Goal: Transaction & Acquisition: Book appointment/travel/reservation

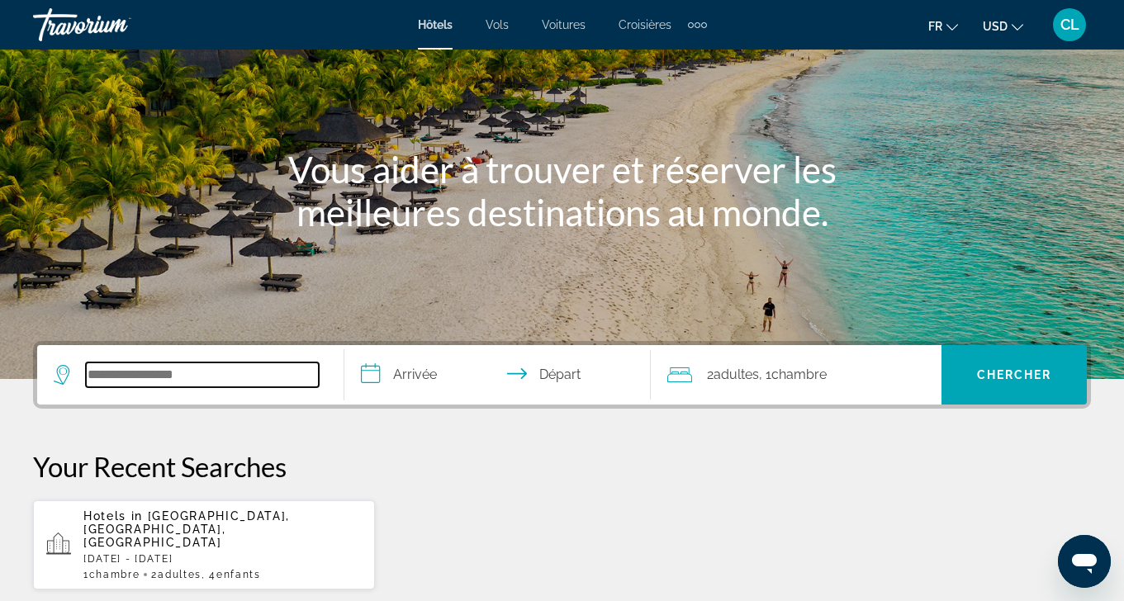
click at [199, 385] on input "Search widget" at bounding box center [202, 374] width 233 height 25
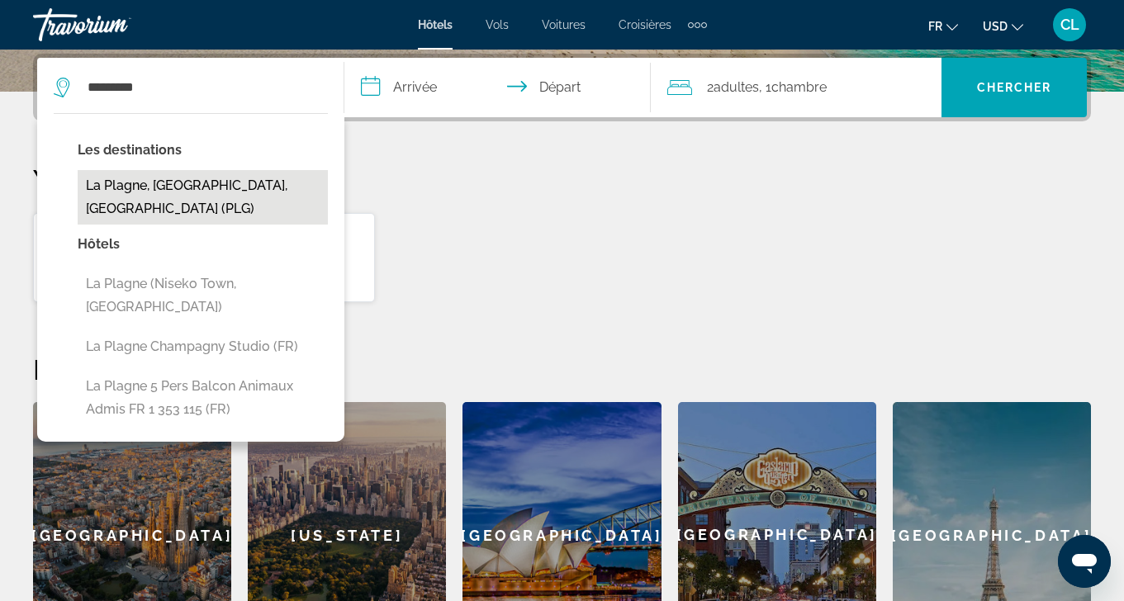
drag, startPoint x: 124, startPoint y: 115, endPoint x: 142, endPoint y: 188, distance: 75.7
click at [142, 188] on button "La Plagne, [GEOGRAPHIC_DATA], [GEOGRAPHIC_DATA] (PLG)" at bounding box center [203, 197] width 250 height 54
type input "**********"
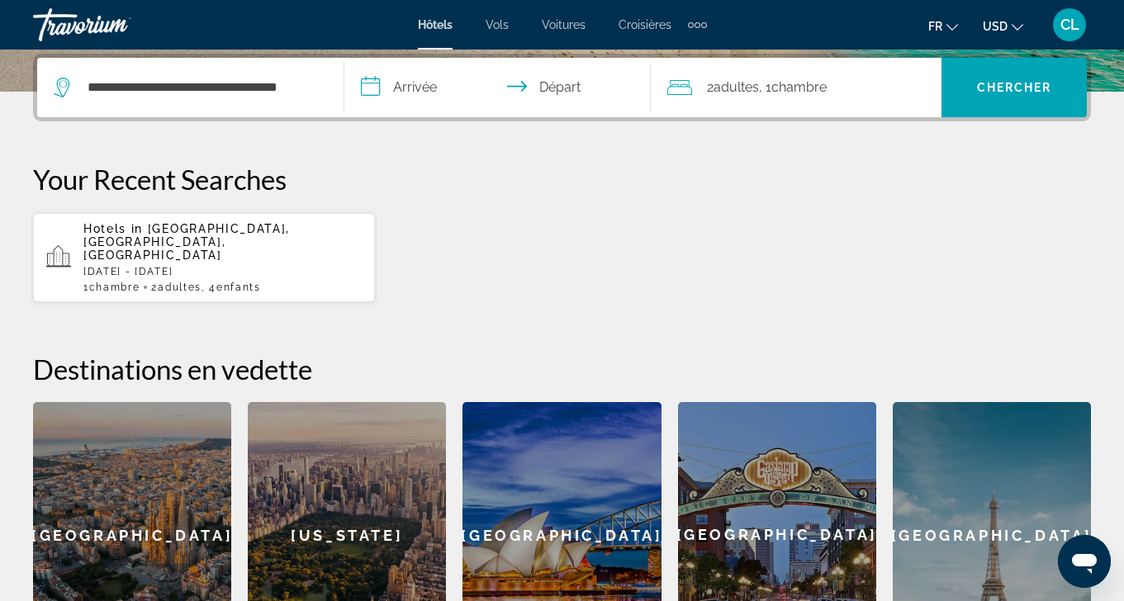
click at [409, 89] on input "**********" at bounding box center [501, 90] width 314 height 64
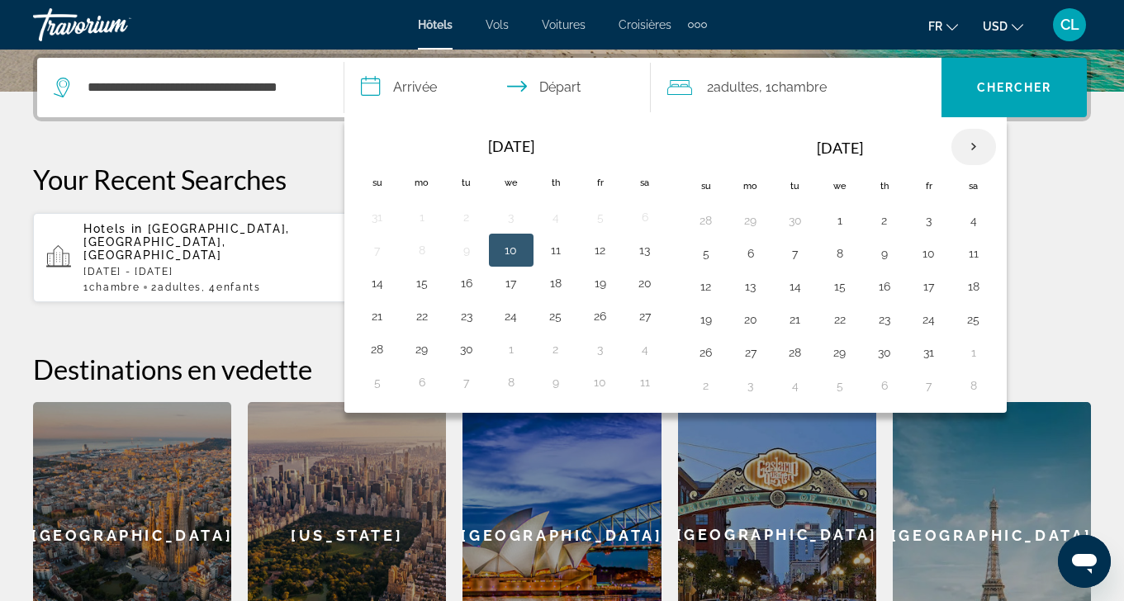
click at [968, 152] on th "Next month" at bounding box center [973, 147] width 45 height 36
click at [968, 153] on th "Next month" at bounding box center [973, 147] width 45 height 36
click at [968, 154] on th "Next month" at bounding box center [973, 147] width 45 height 36
click at [427, 353] on button "29" at bounding box center [422, 352] width 26 height 23
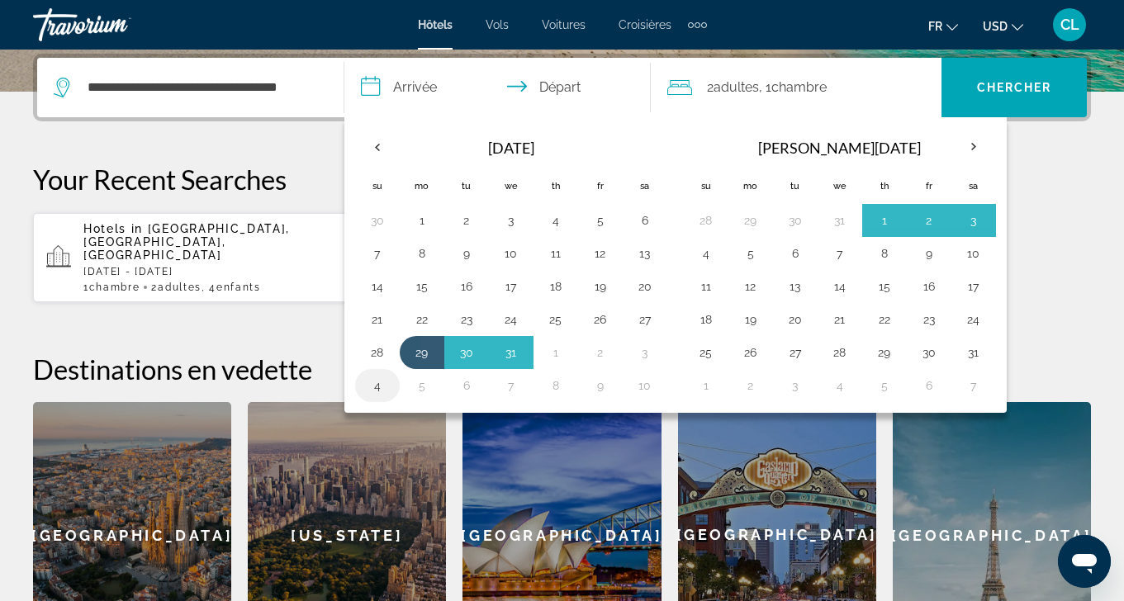
click at [384, 388] on button "4" at bounding box center [377, 385] width 26 height 23
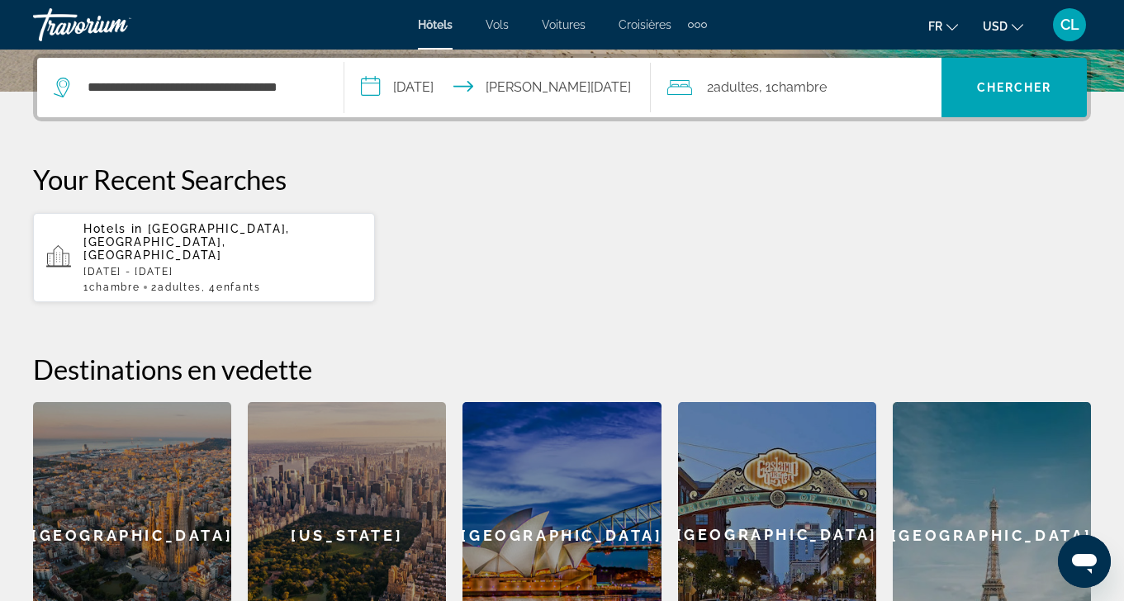
click at [808, 88] on span "Chambre" at bounding box center [798, 87] width 55 height 16
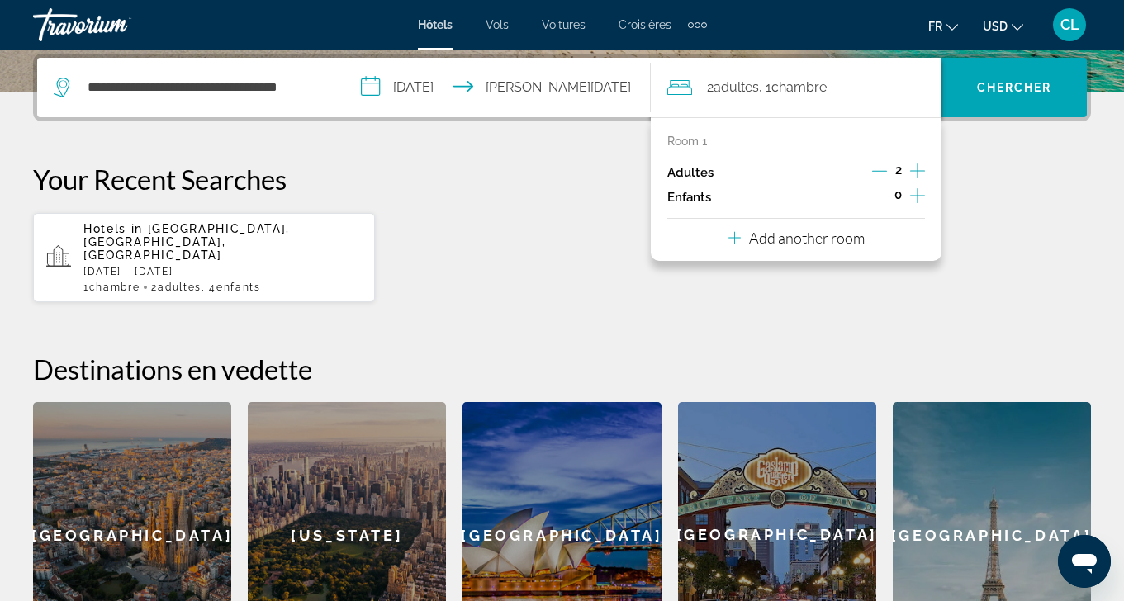
click at [917, 174] on icon "Increment adults" at bounding box center [917, 170] width 15 height 15
click at [917, 173] on icon "Increment adults" at bounding box center [917, 170] width 15 height 15
click at [880, 169] on icon "Decrement adults" at bounding box center [878, 170] width 15 height 15
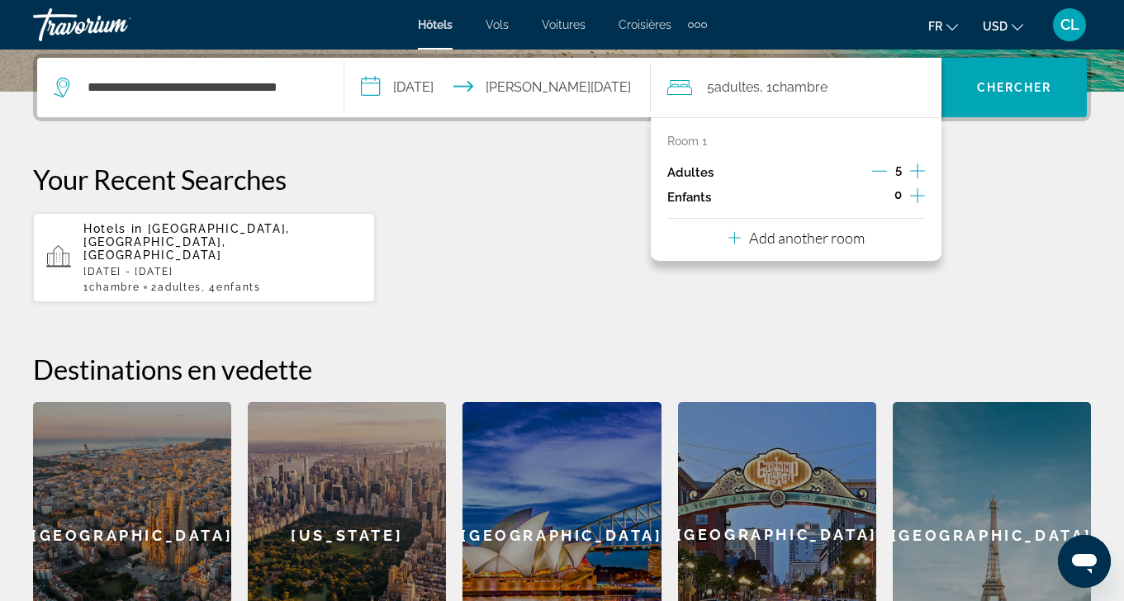
click at [880, 170] on icon "Decrement adults" at bounding box center [879, 170] width 15 height 15
click at [880, 173] on icon "Decrement adults" at bounding box center [879, 170] width 15 height 15
click at [923, 171] on icon "Increment adults" at bounding box center [917, 171] width 15 height 20
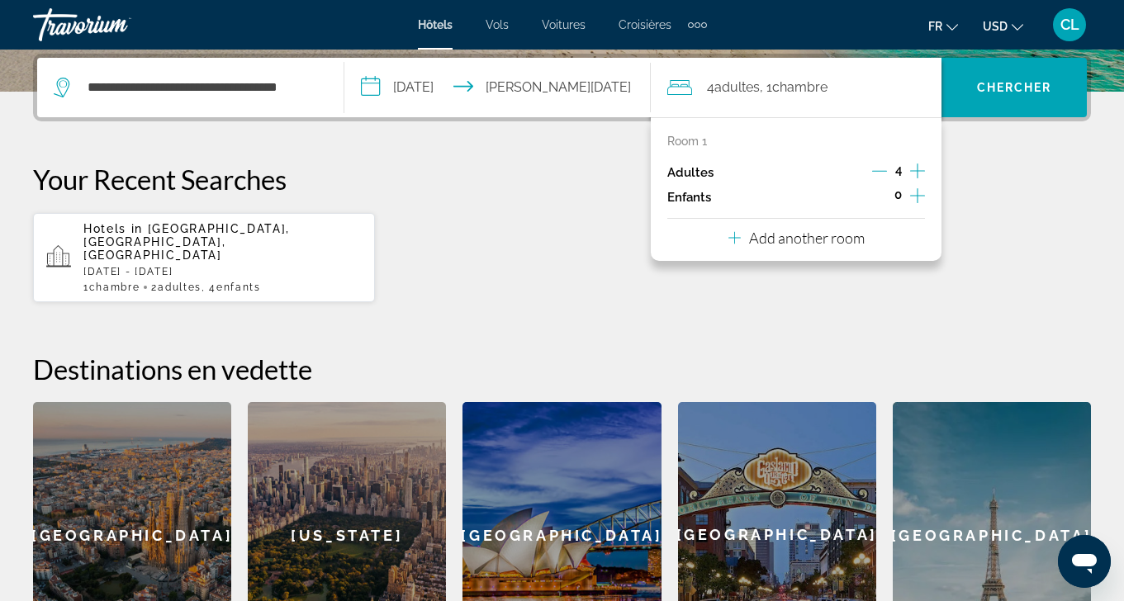
click at [917, 198] on icon "Increment children" at bounding box center [917, 195] width 15 height 15
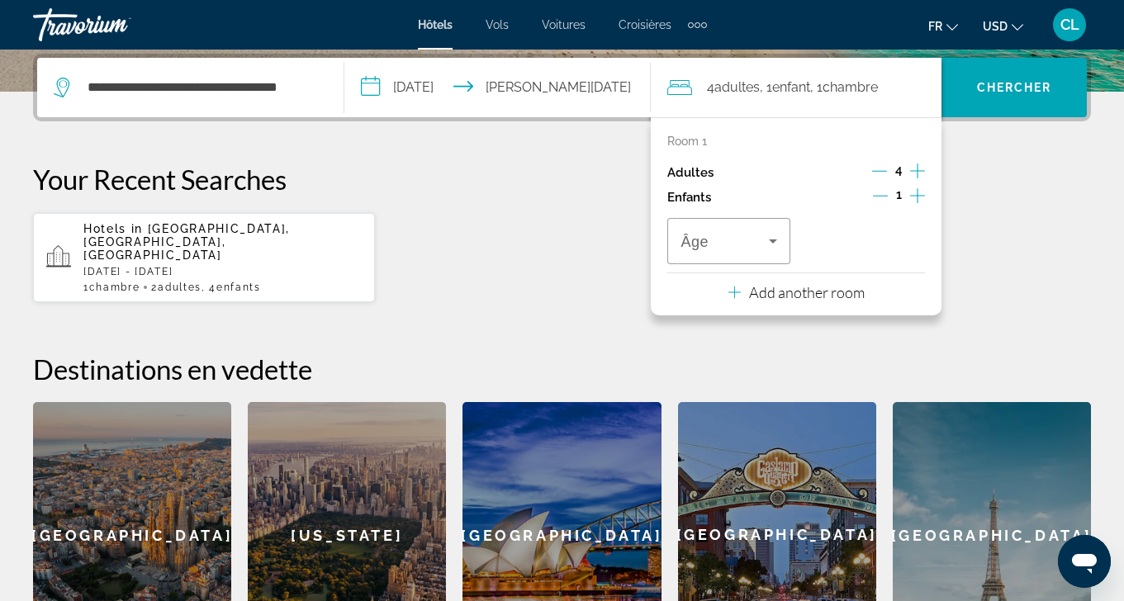
click at [917, 198] on icon "Increment children" at bounding box center [917, 195] width 15 height 15
click at [880, 198] on icon "Decrement children" at bounding box center [879, 195] width 15 height 15
click at [880, 196] on icon "Decrement children" at bounding box center [880, 196] width 15 height 1
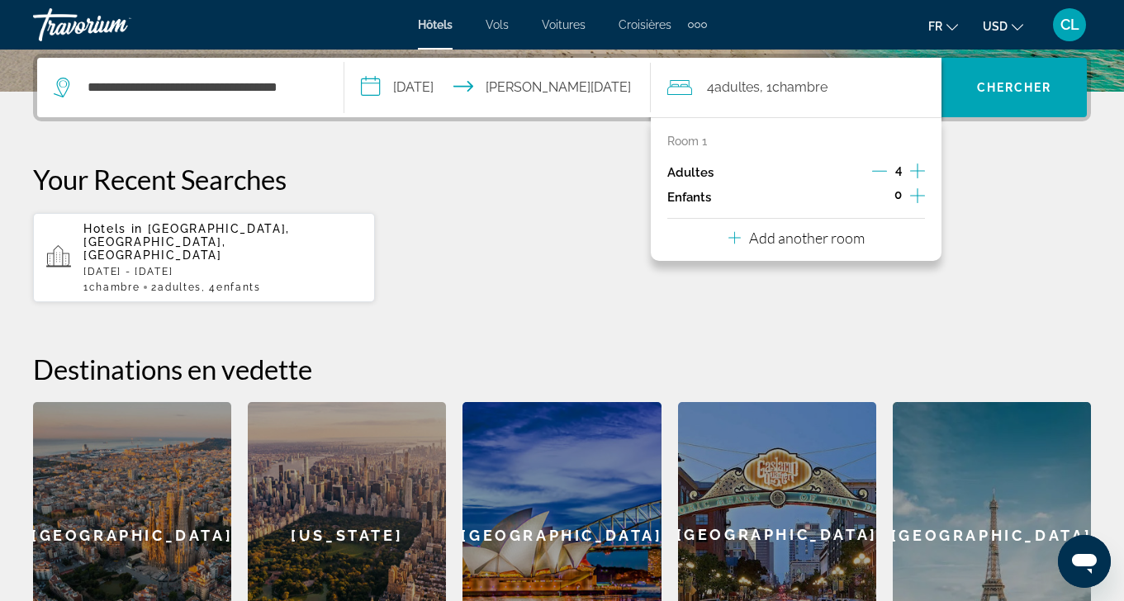
click at [568, 91] on input "**********" at bounding box center [501, 90] width 314 height 64
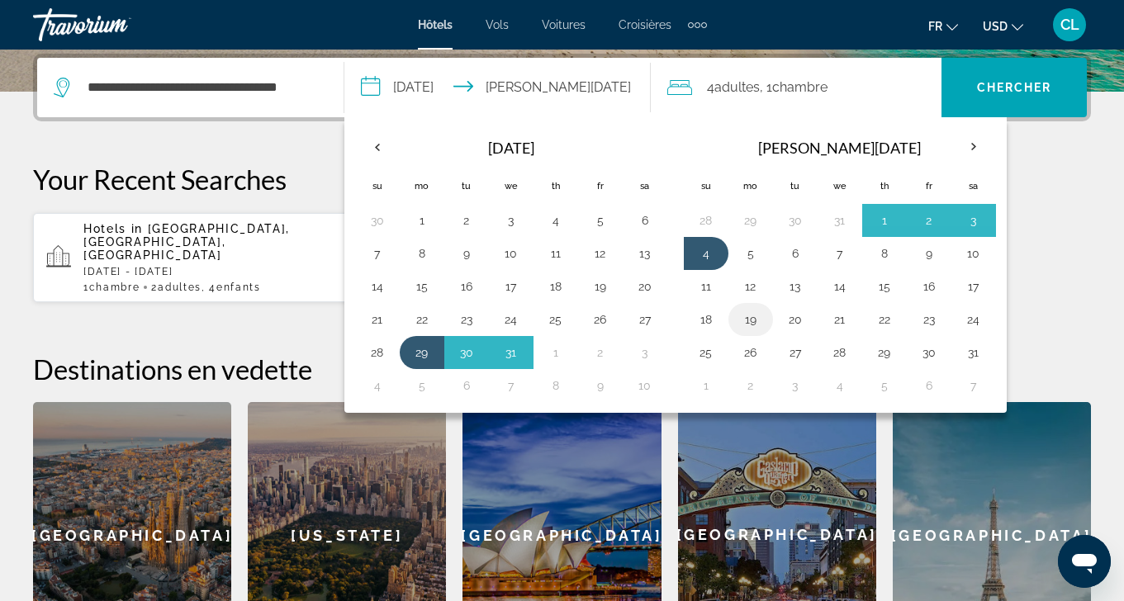
click at [758, 320] on button "19" at bounding box center [750, 319] width 26 height 23
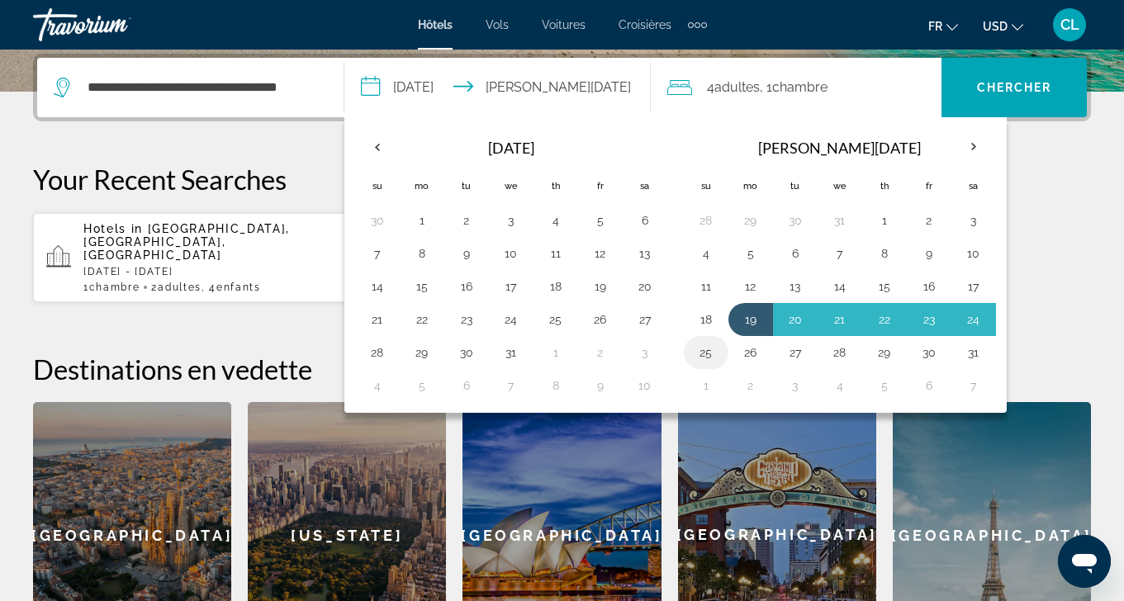
click at [708, 357] on button "25" at bounding box center [706, 352] width 26 height 23
type input "**********"
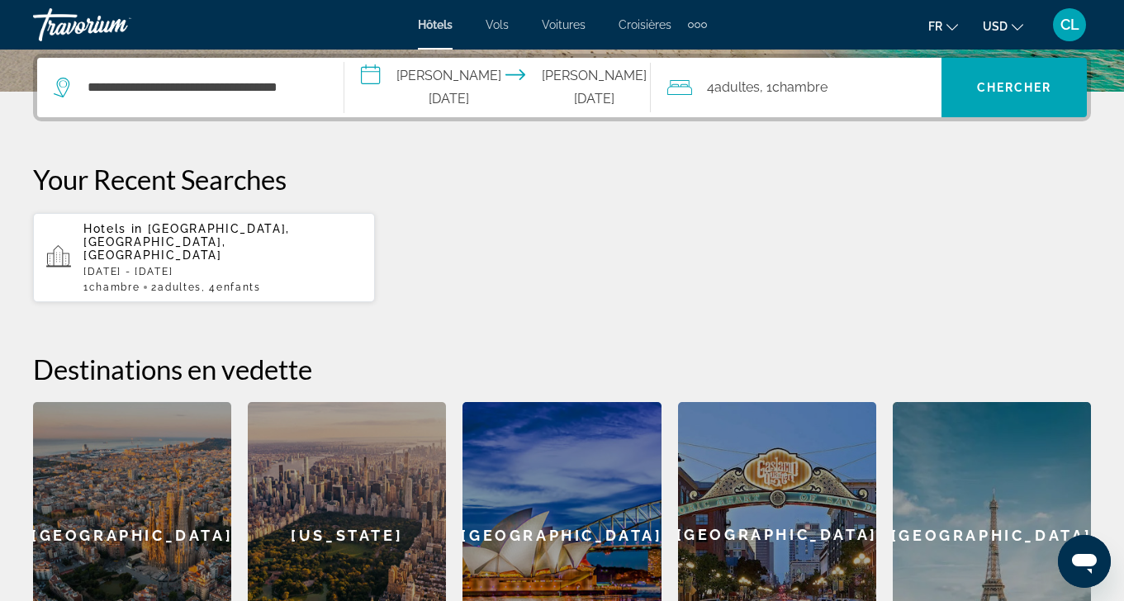
click at [758, 86] on span "Adultes" at bounding box center [736, 87] width 45 height 16
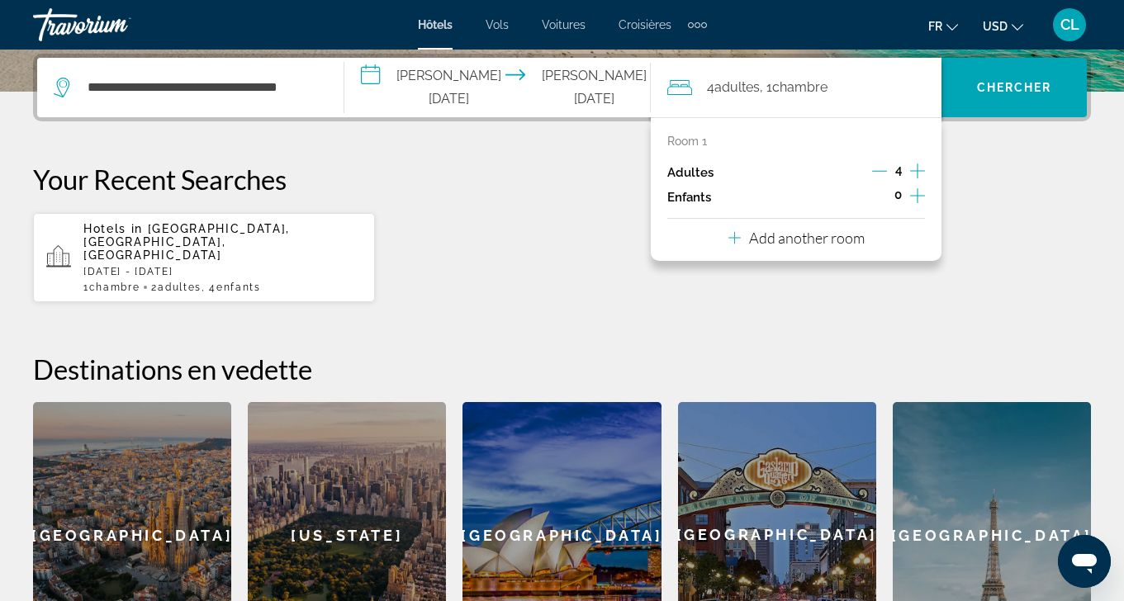
click at [912, 174] on icon "Increment adults" at bounding box center [917, 171] width 15 height 20
click at [820, 87] on span "Chambre" at bounding box center [800, 87] width 55 height 16
click at [1012, 95] on span "Search widget" at bounding box center [1013, 88] width 145 height 40
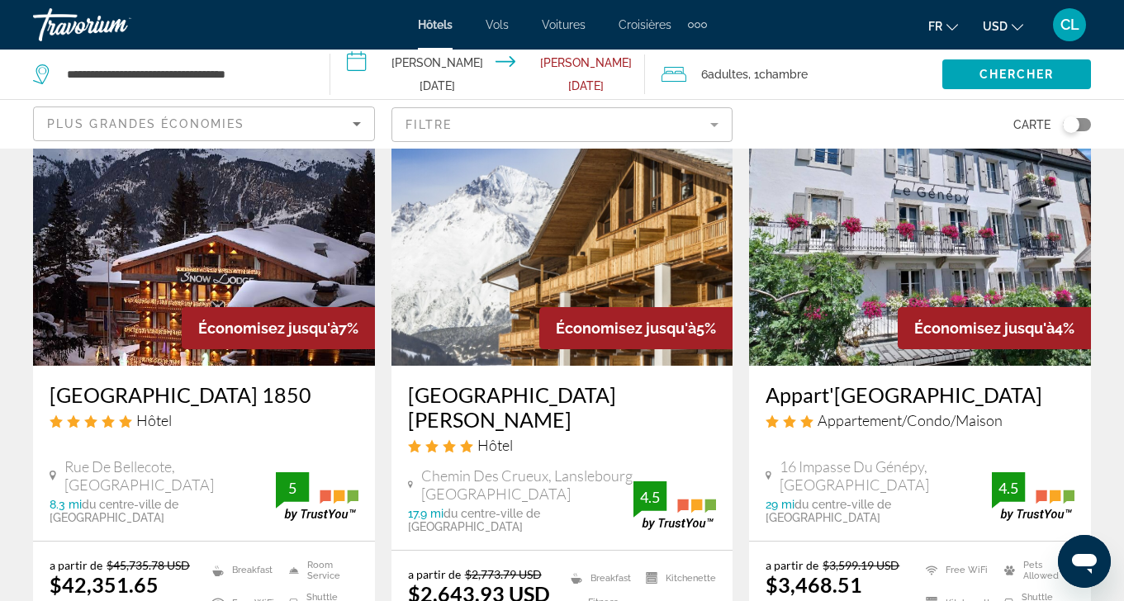
scroll to position [1415, 0]
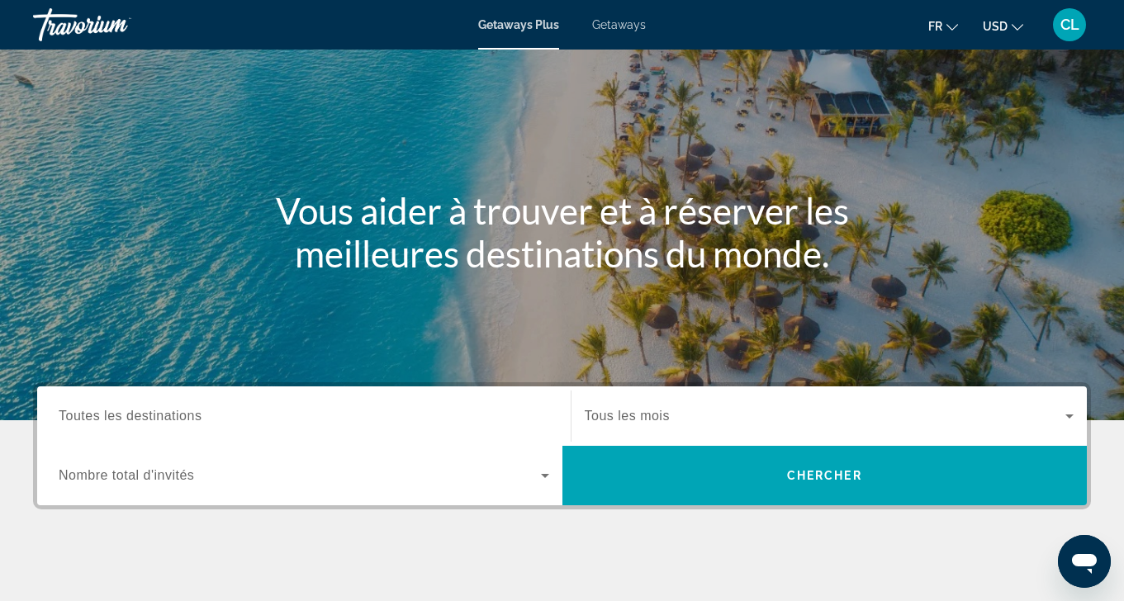
scroll to position [116, 0]
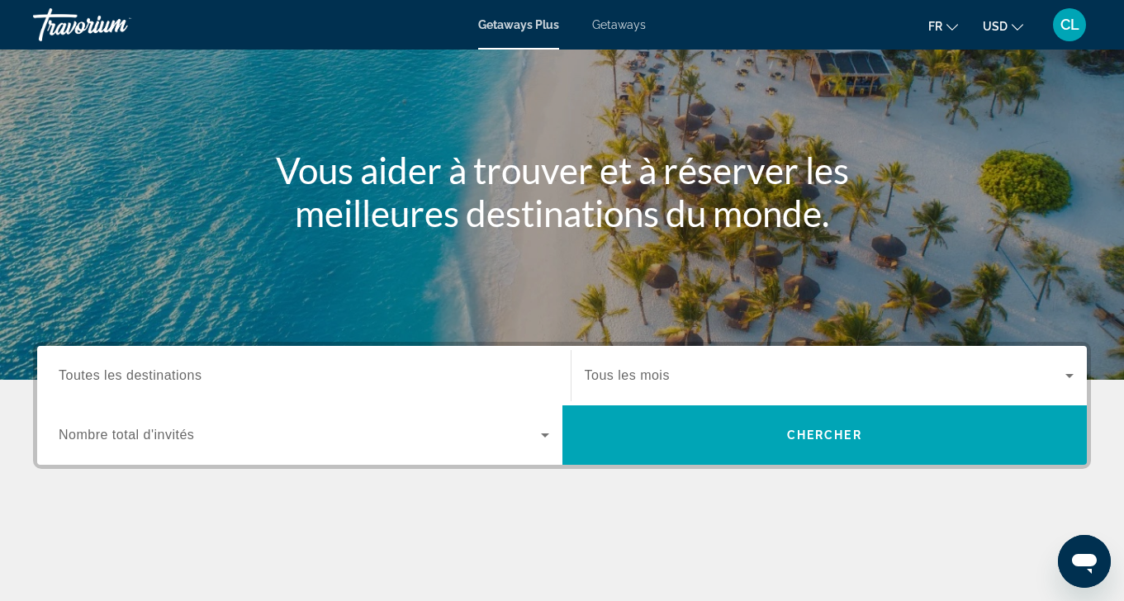
click at [299, 406] on div "Occupancy Nombre total d'invités" at bounding box center [303, 434] width 517 height 59
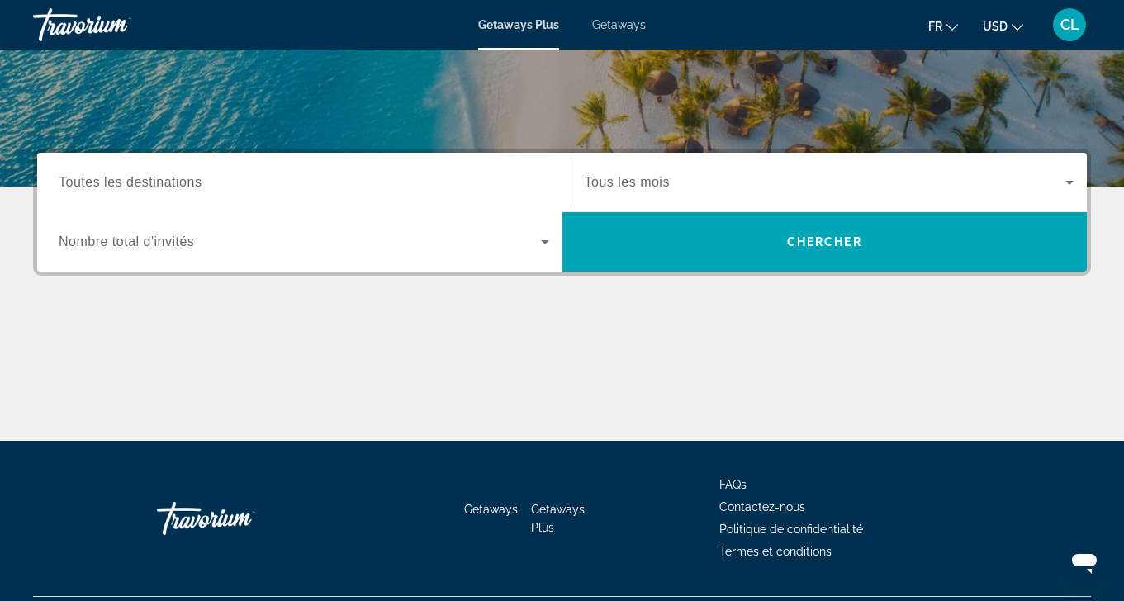
scroll to position [351, 0]
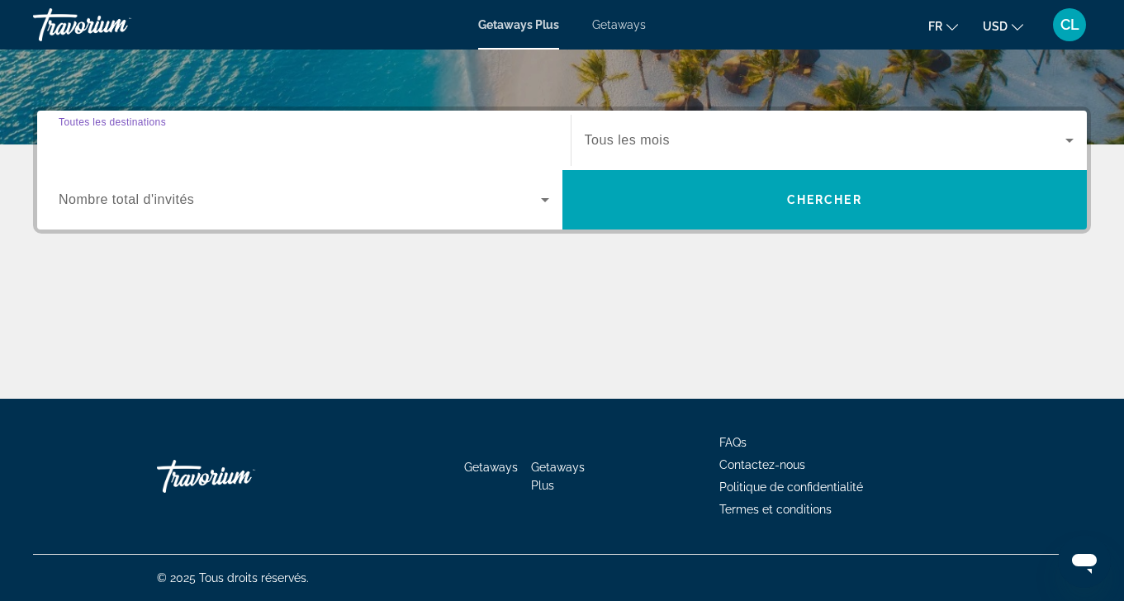
click at [202, 146] on input "Destination Toutes les destinations" at bounding box center [304, 141] width 490 height 20
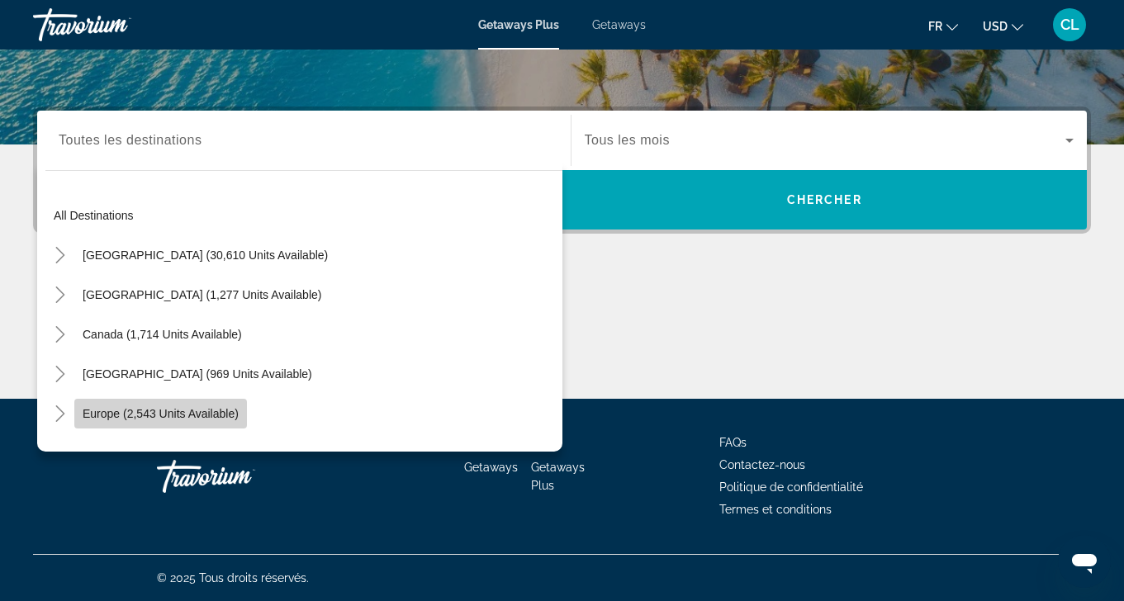
click at [186, 405] on span "Search widget" at bounding box center [160, 414] width 173 height 40
type input "**********"
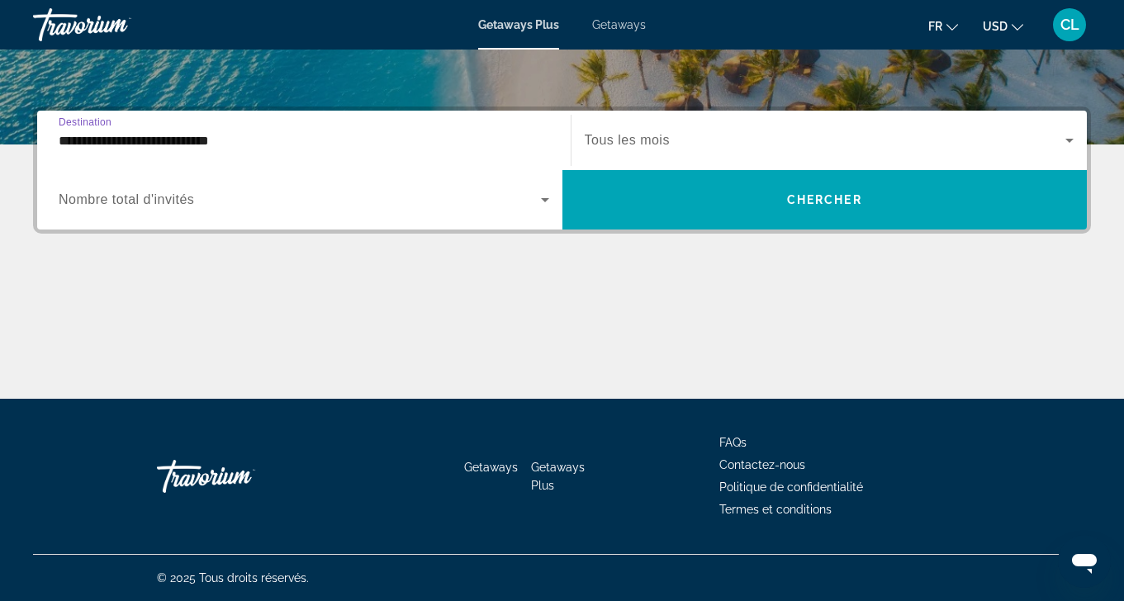
click at [479, 202] on span "Search widget" at bounding box center [300, 200] width 482 height 20
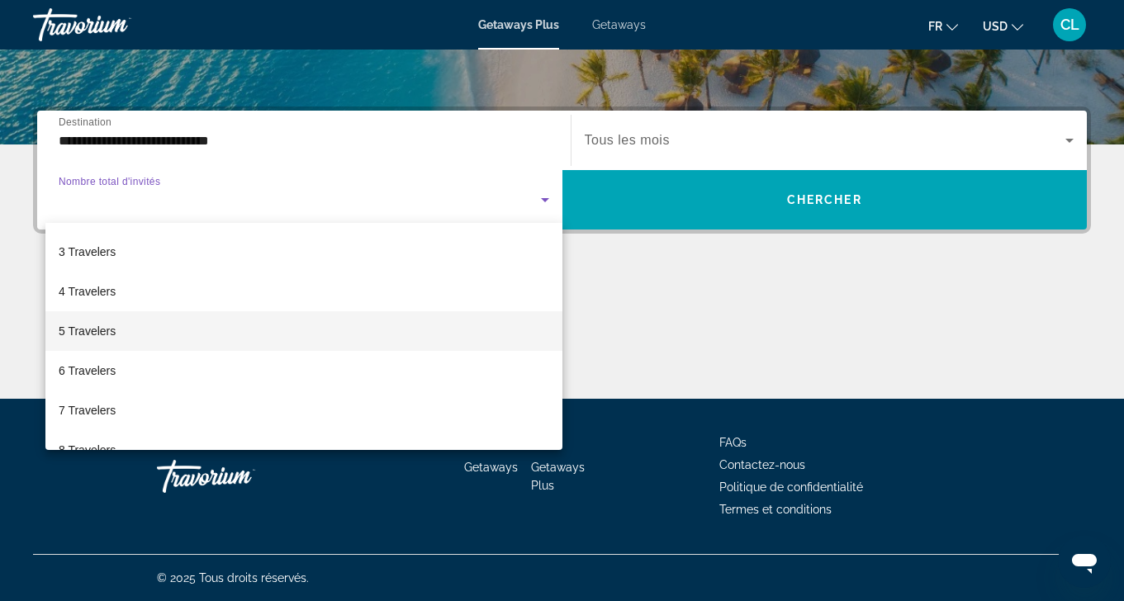
scroll to position [113, 0]
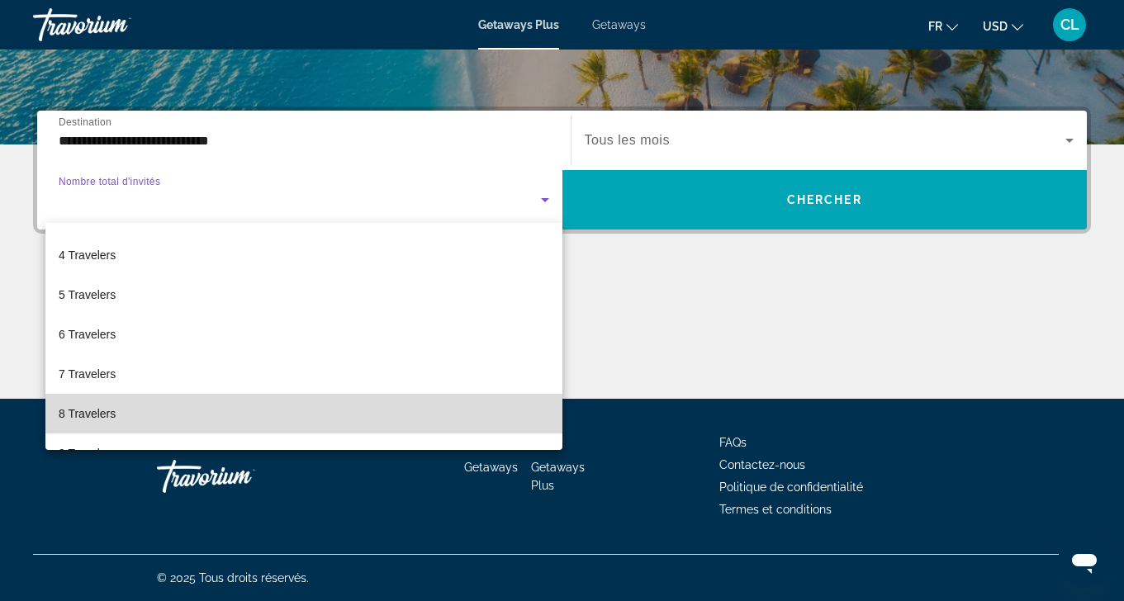
click at [329, 411] on mat-option "8 Travelers" at bounding box center [303, 414] width 517 height 40
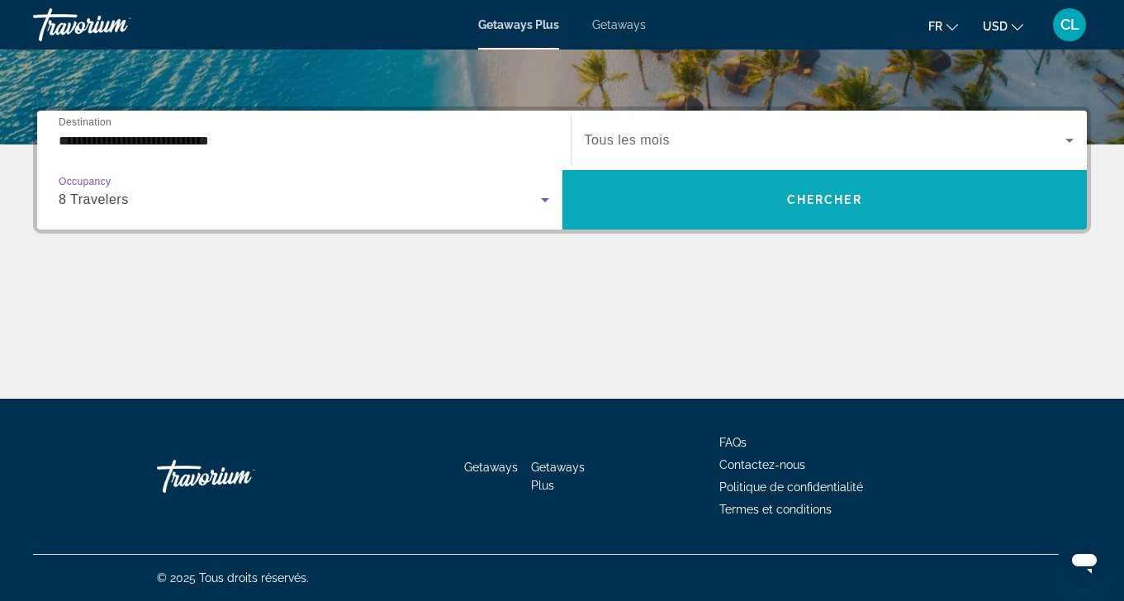
click at [714, 205] on span "Search widget" at bounding box center [824, 200] width 525 height 40
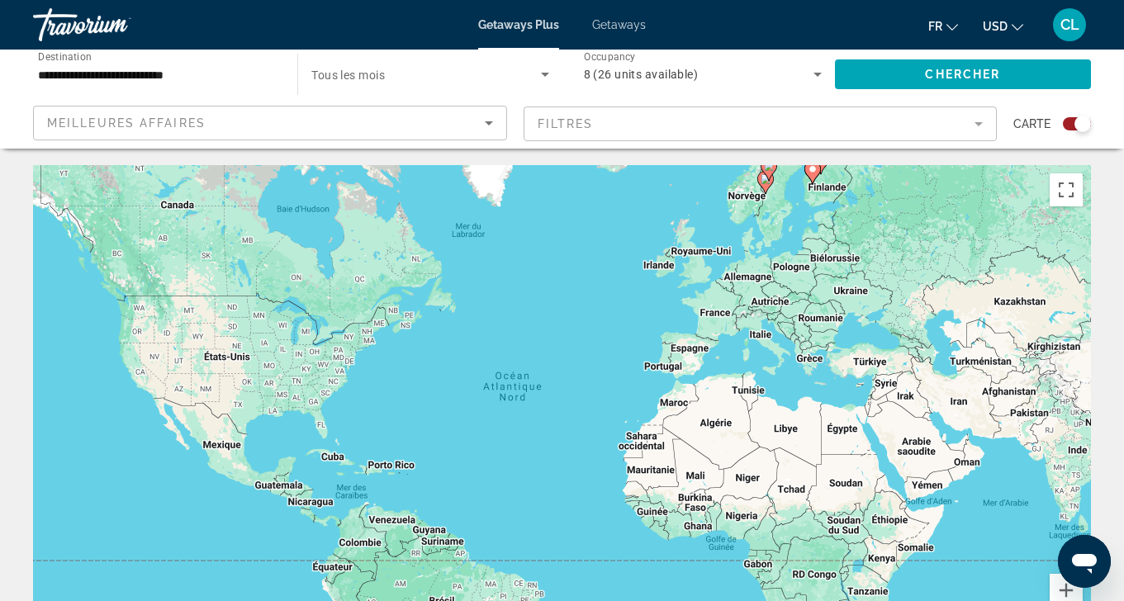
click at [714, 324] on div "Pour activer le glissement avec le clavier, appuyez sur Alt+Entrée. Une fois ce…" at bounding box center [562, 412] width 1058 height 495
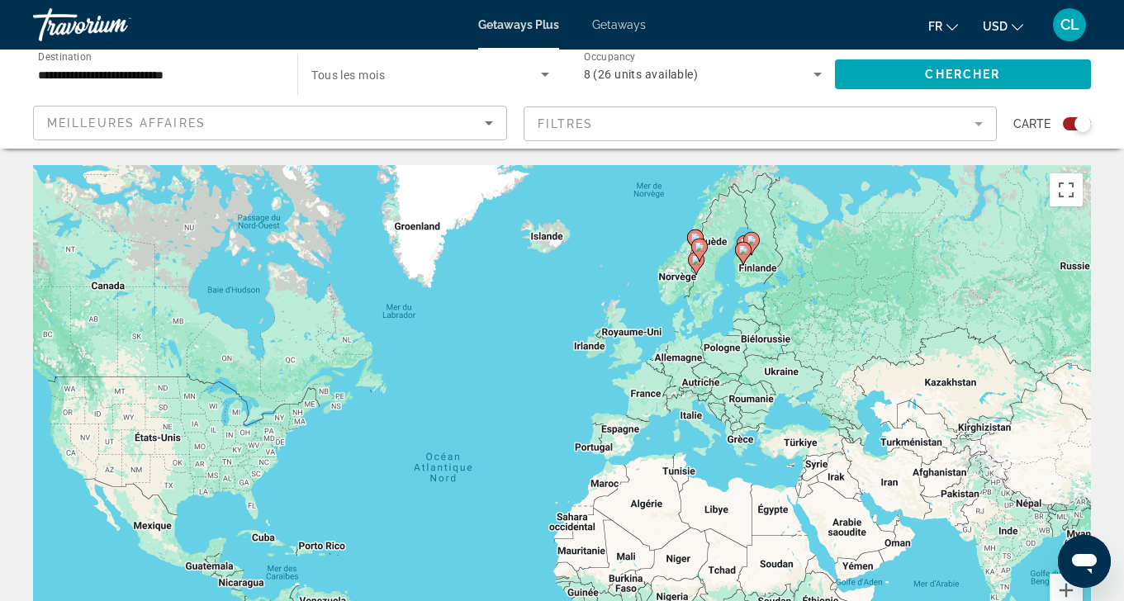
drag, startPoint x: 754, startPoint y: 272, endPoint x: 682, endPoint y: 353, distance: 108.2
click at [682, 354] on div "Pour activer le glissement avec le clavier, appuyez sur Alt+Entrée. Une fois ce…" at bounding box center [562, 412] width 1058 height 495
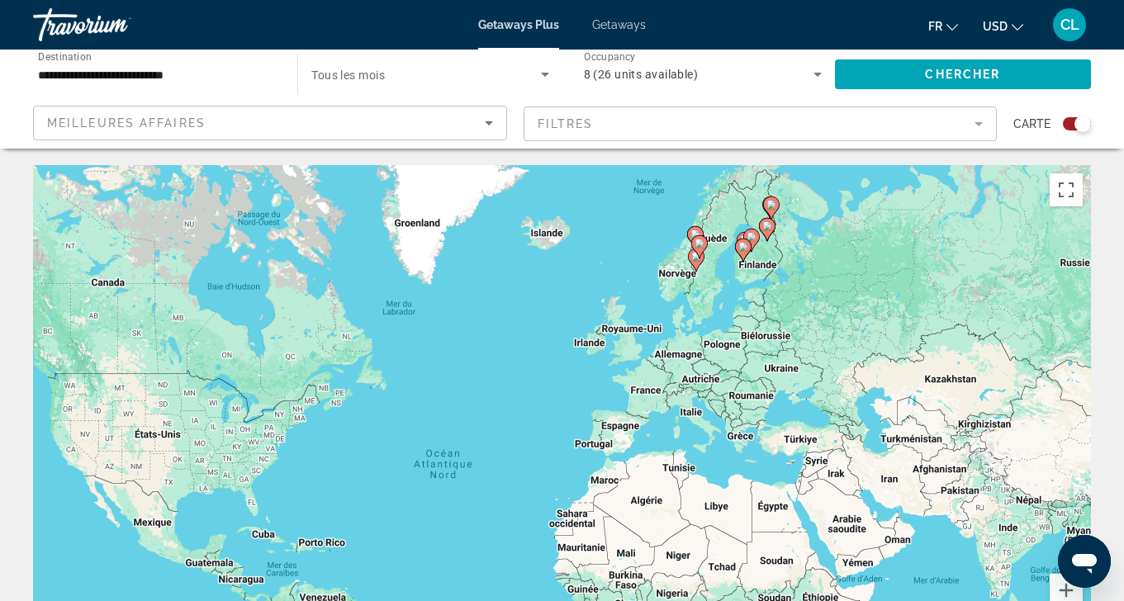
click at [737, 242] on icon "Main content" at bounding box center [742, 249] width 15 height 21
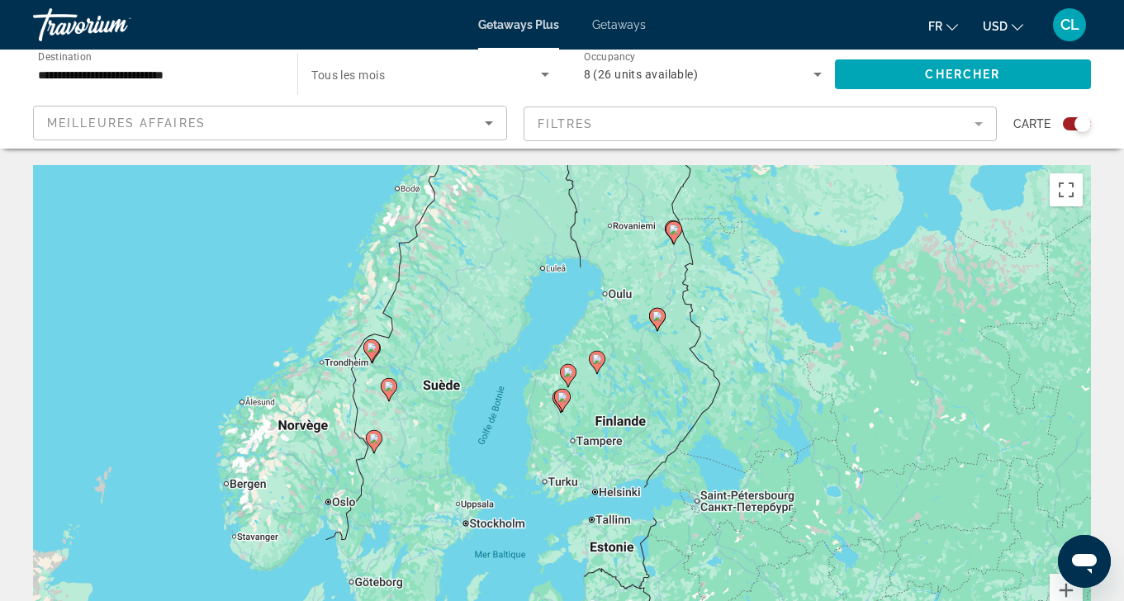
click at [562, 403] on icon "Main content" at bounding box center [561, 400] width 15 height 21
type input "**********"
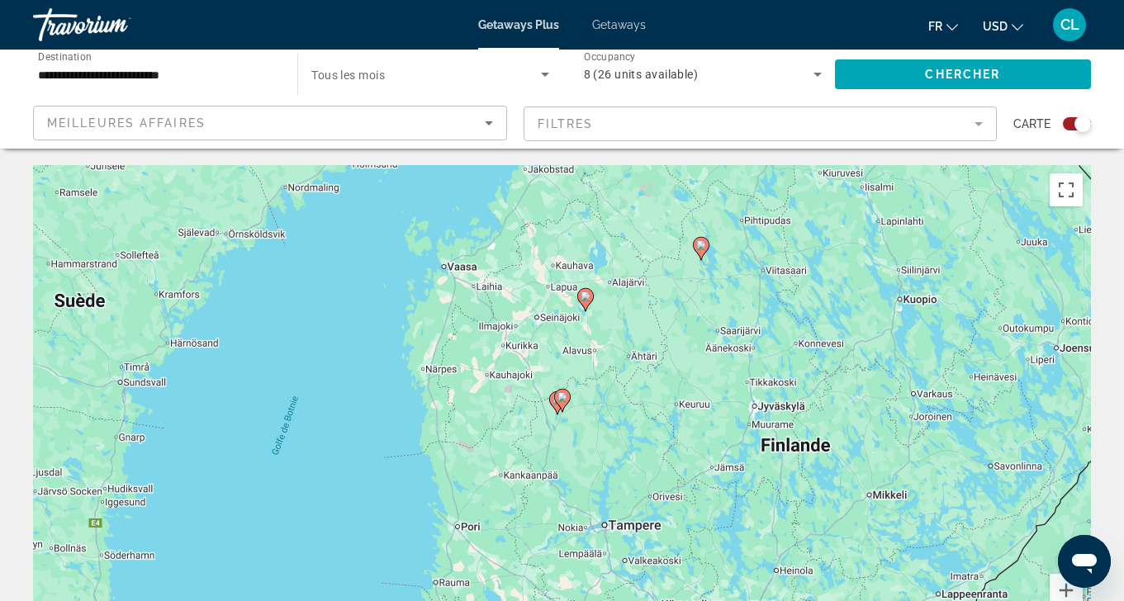
click at [562, 404] on icon "Main content" at bounding box center [561, 400] width 15 height 21
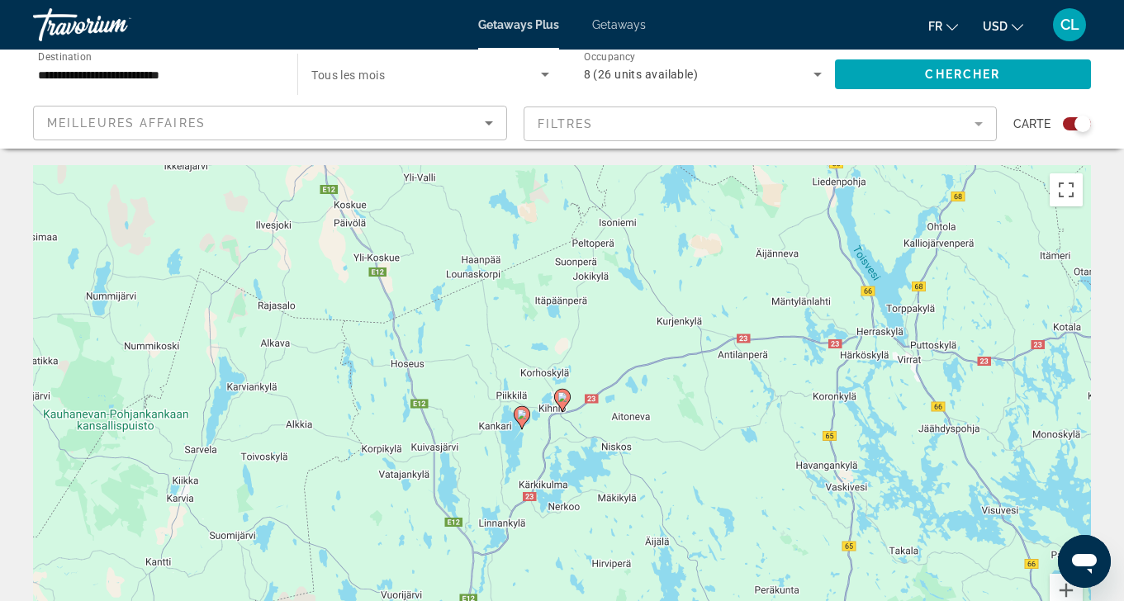
click at [562, 400] on image "Main content" at bounding box center [562, 397] width 10 height 10
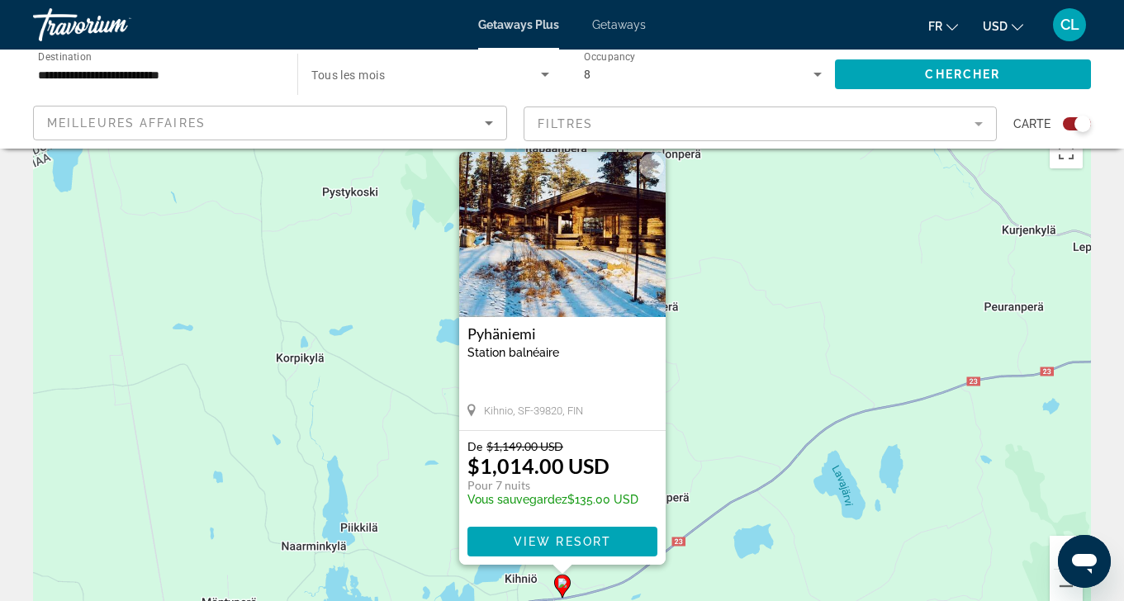
scroll to position [39, 0]
click at [604, 266] on img "Main content" at bounding box center [562, 233] width 206 height 165
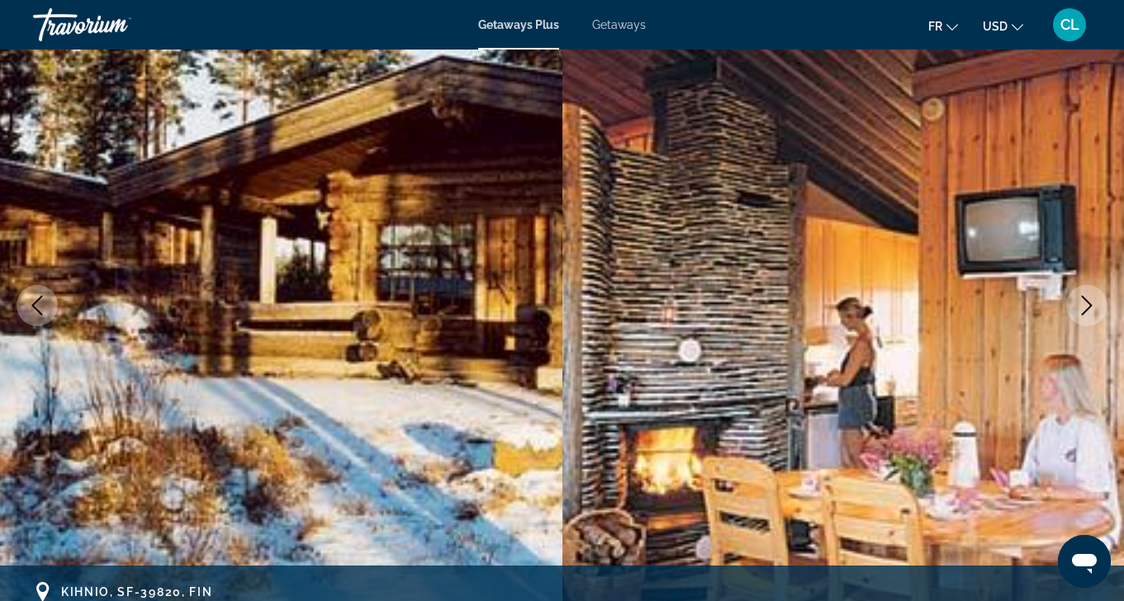
scroll to position [123, 0]
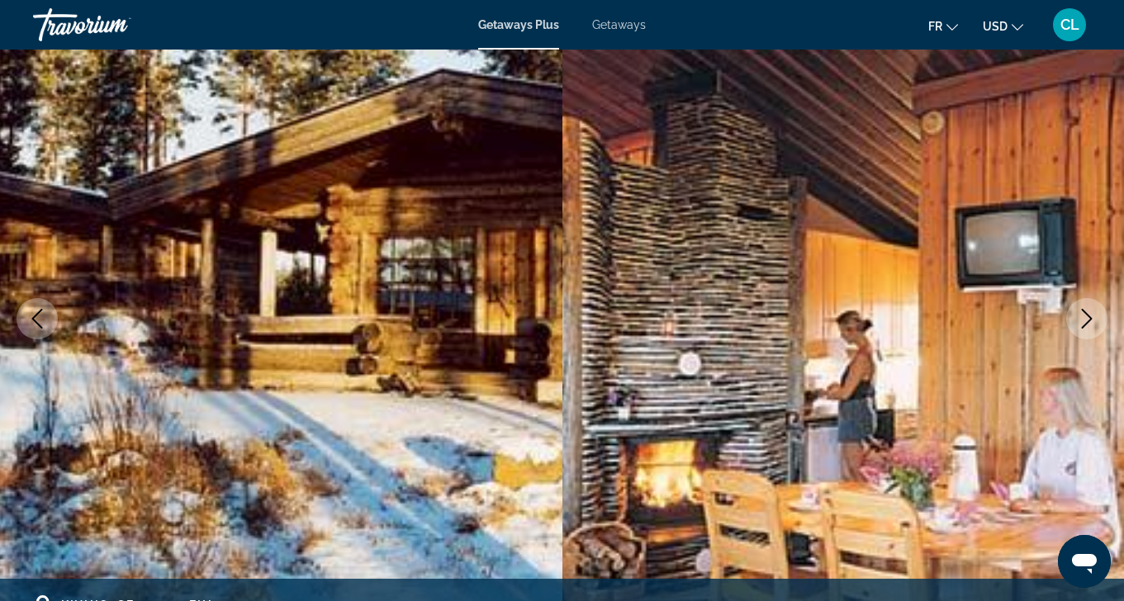
click at [1089, 322] on icon "Next image" at bounding box center [1087, 319] width 20 height 20
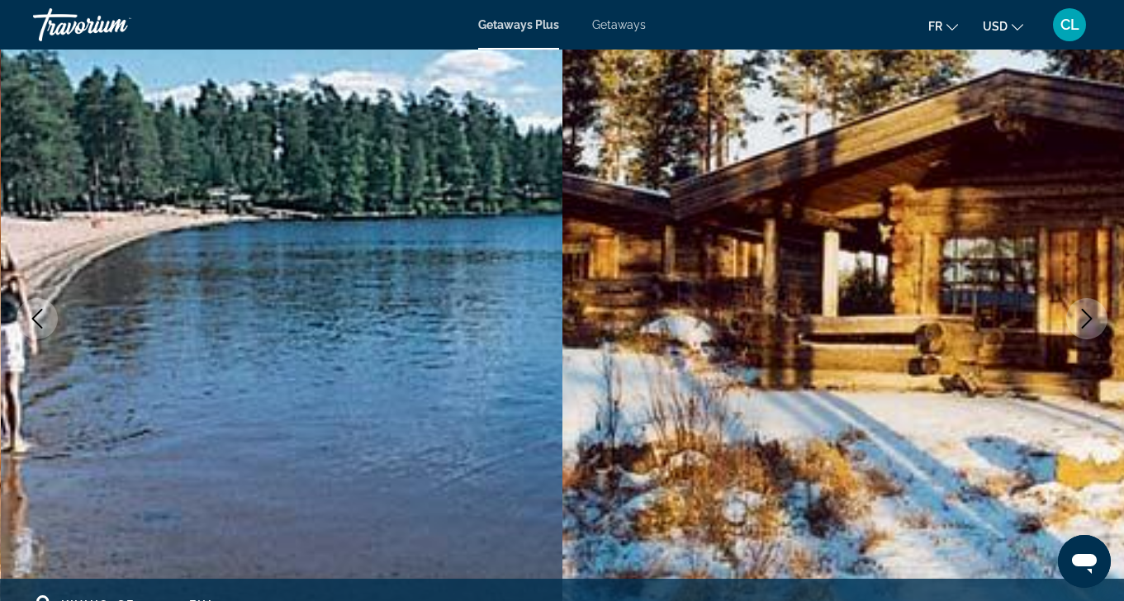
click at [1088, 323] on icon "Next image" at bounding box center [1087, 319] width 20 height 20
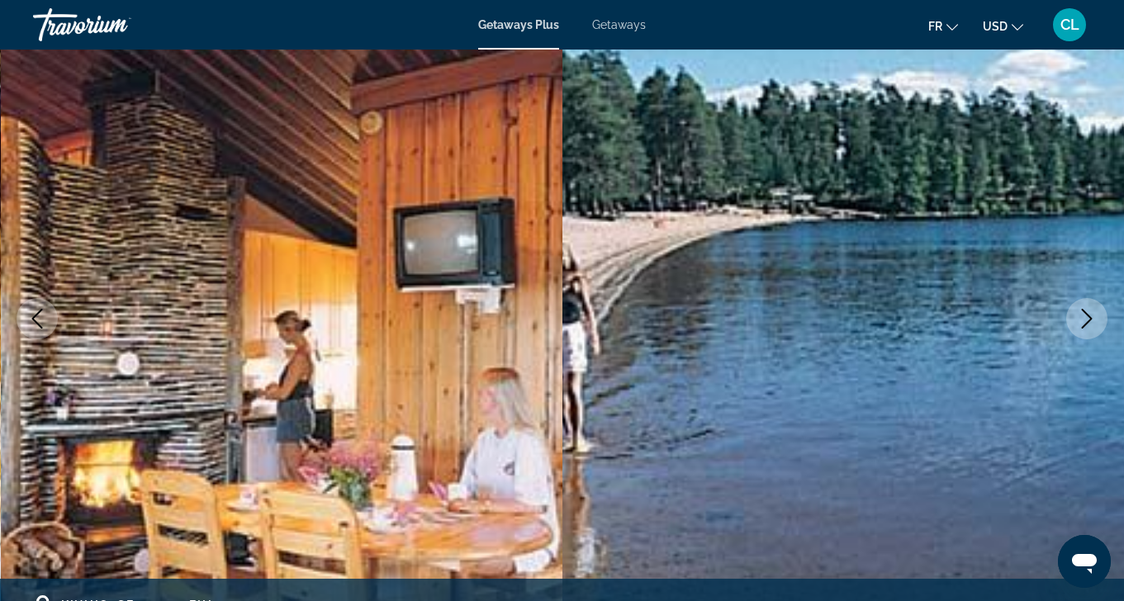
click at [1088, 324] on icon "Next image" at bounding box center [1087, 319] width 20 height 20
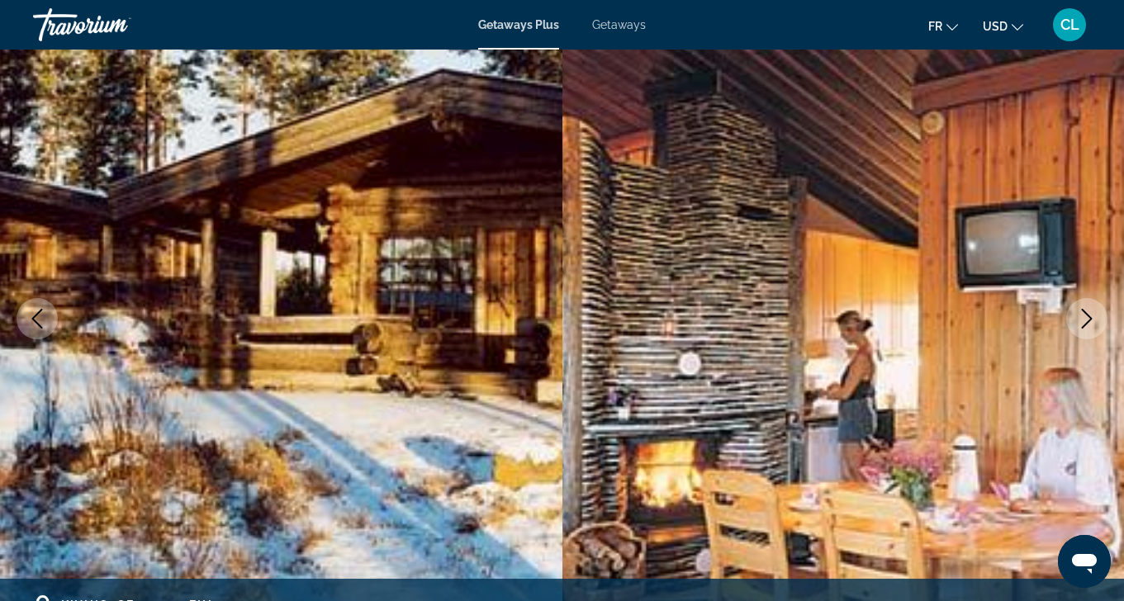
click at [1088, 325] on icon "Next image" at bounding box center [1087, 319] width 20 height 20
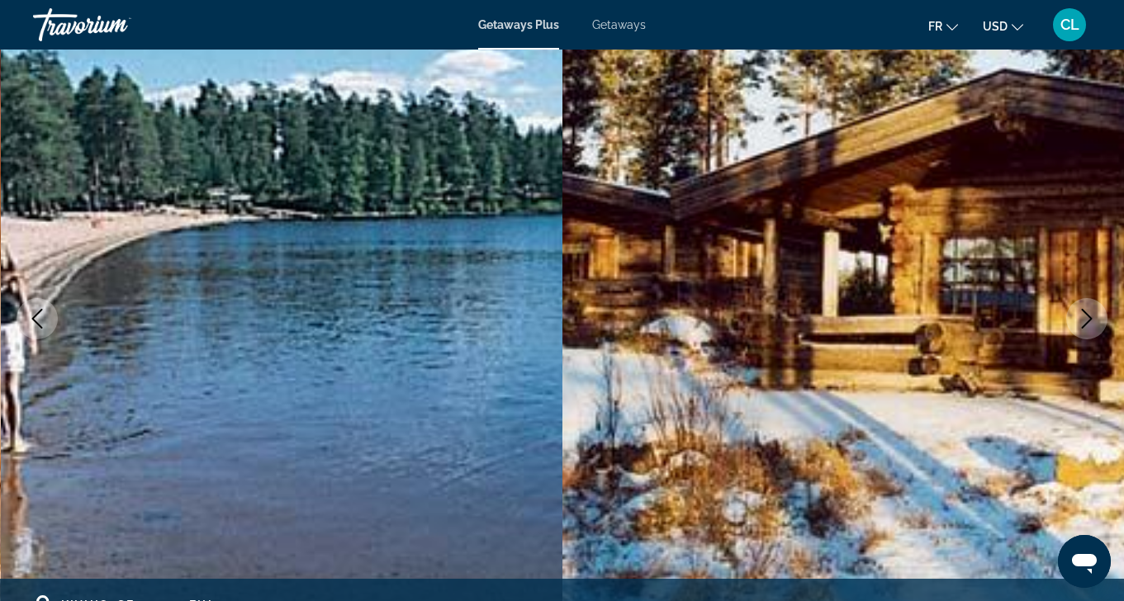
click at [1088, 327] on icon "Next image" at bounding box center [1087, 319] width 20 height 20
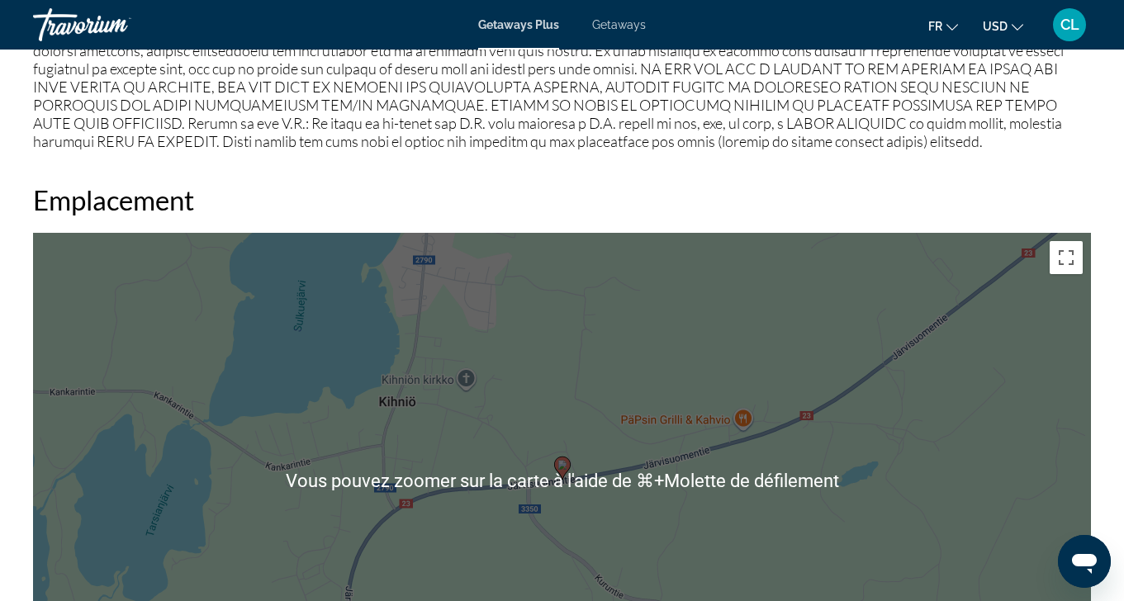
scroll to position [2043, 0]
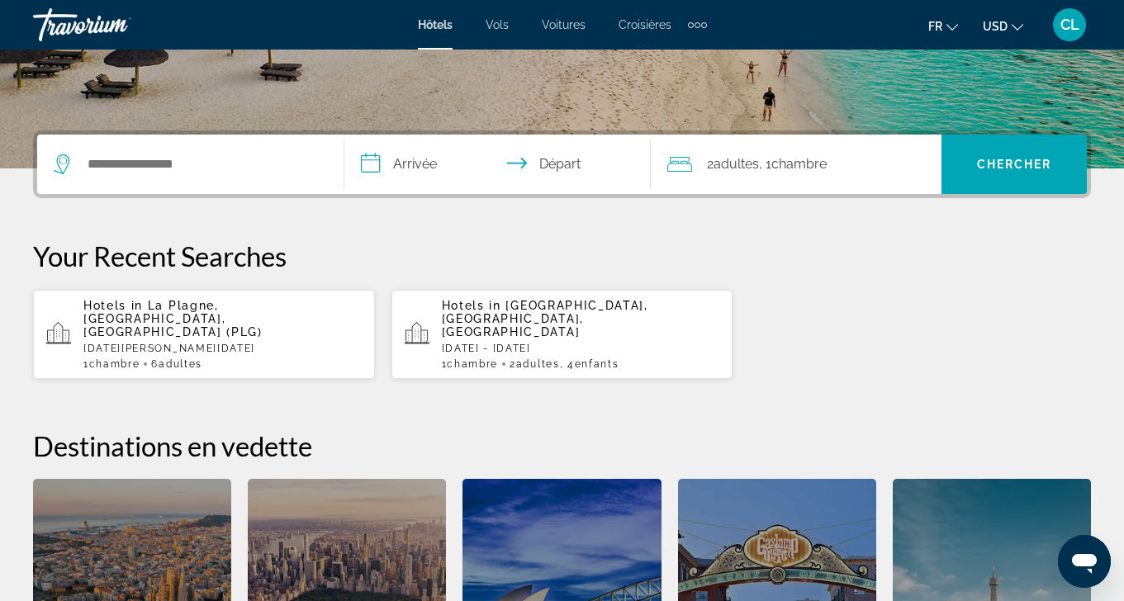
scroll to position [333, 0]
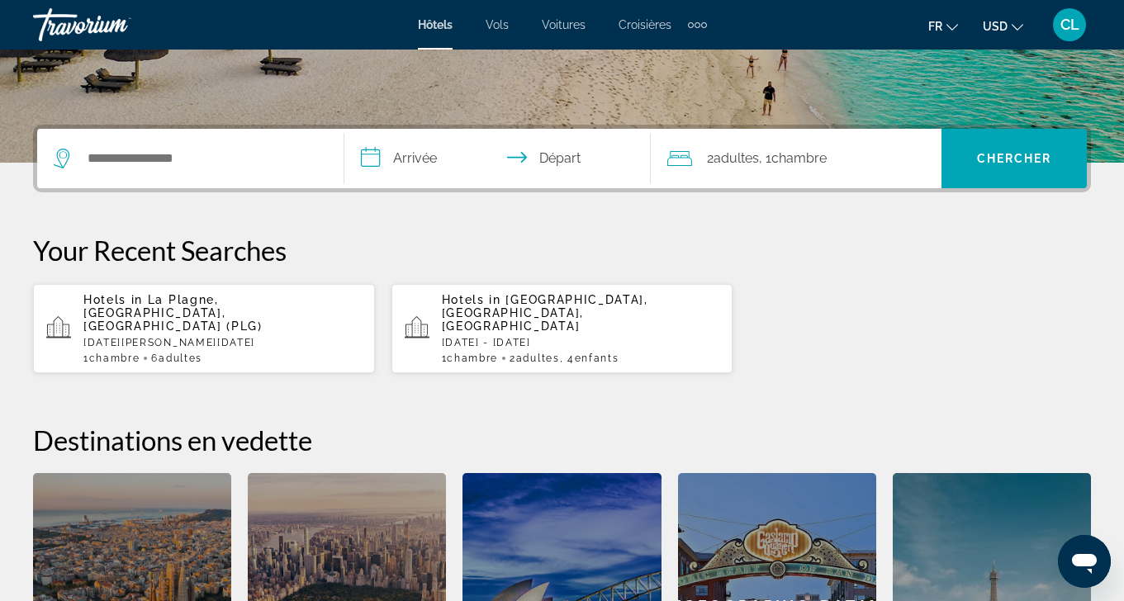
click at [530, 310] on span "Mykonos Island, Cyclades Islands, Greece" at bounding box center [545, 313] width 206 height 40
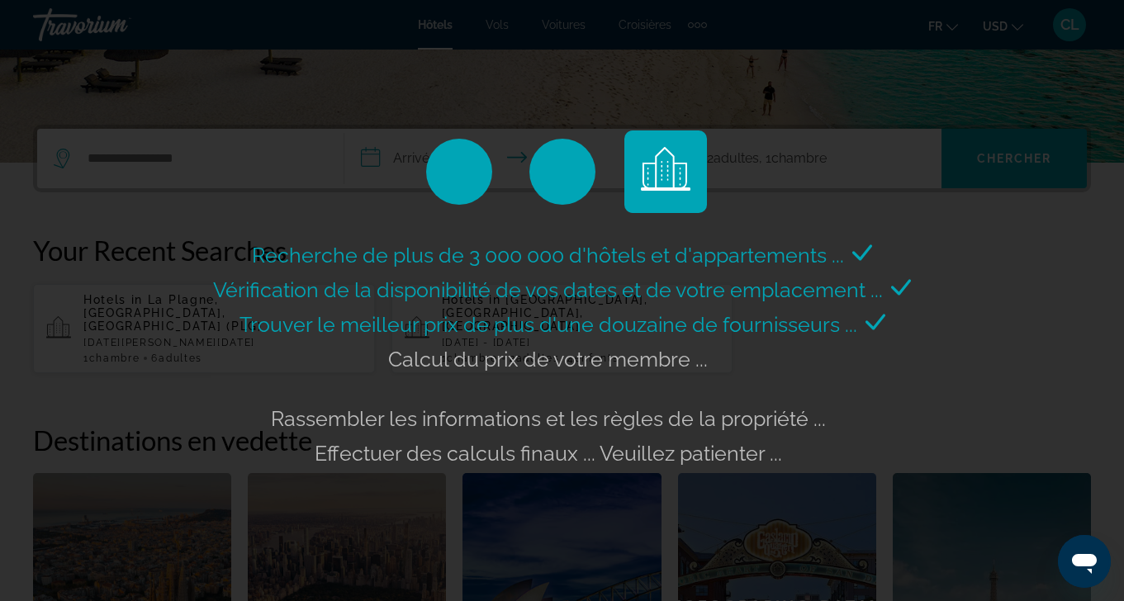
scroll to position [372, 0]
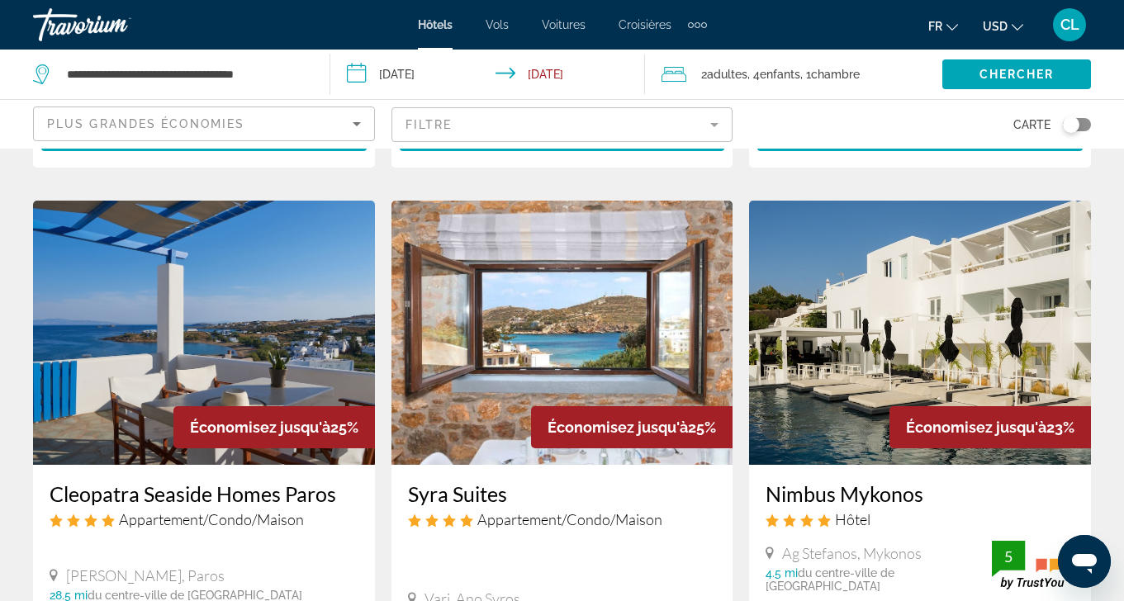
scroll to position [2072, 0]
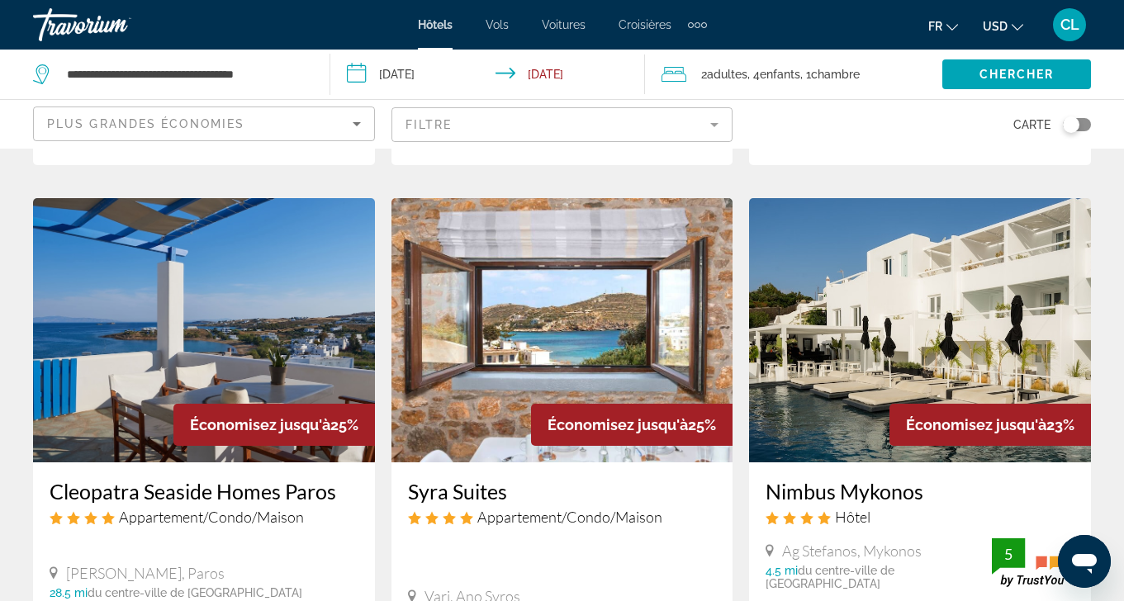
click at [739, 267] on app-hotels-search-item "Économisez jusqu'à 25% Syra Suites Appartement/Condo/Maison Vari, Ano Syros 24.…" at bounding box center [562, 491] width 358 height 587
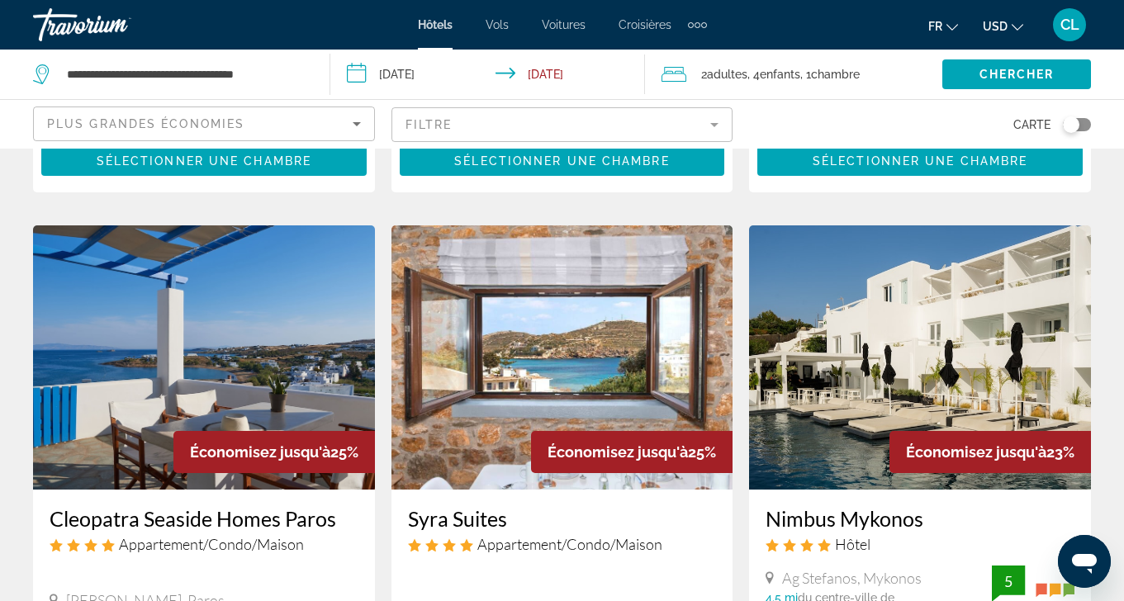
scroll to position [2058, 0]
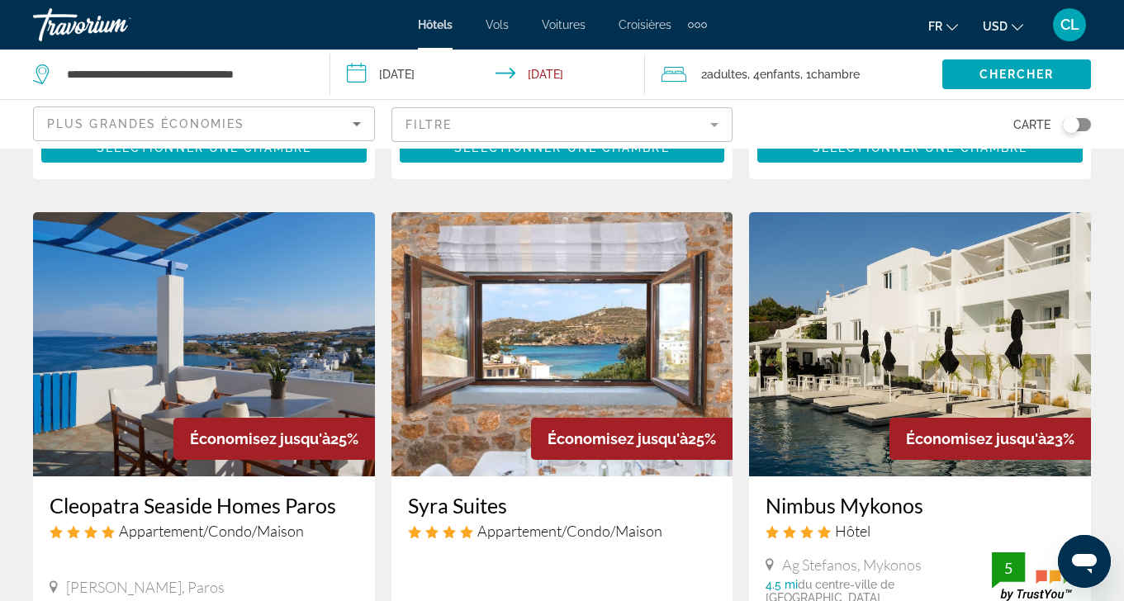
click at [651, 233] on img "Main content" at bounding box center [562, 344] width 342 height 264
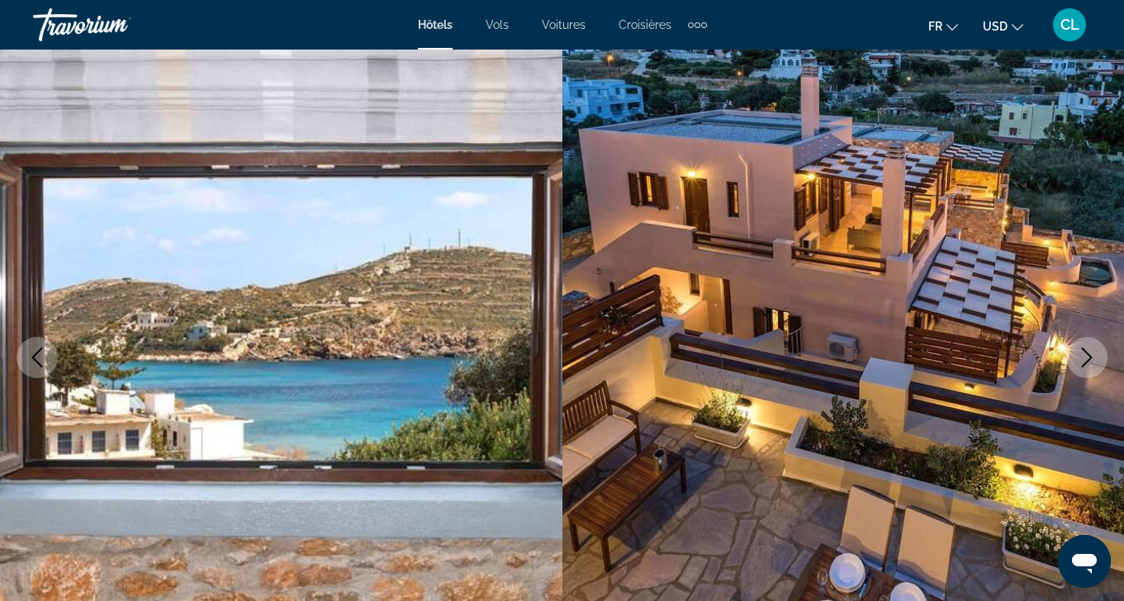
scroll to position [86, 0]
